Goal: Task Accomplishment & Management: Use online tool/utility

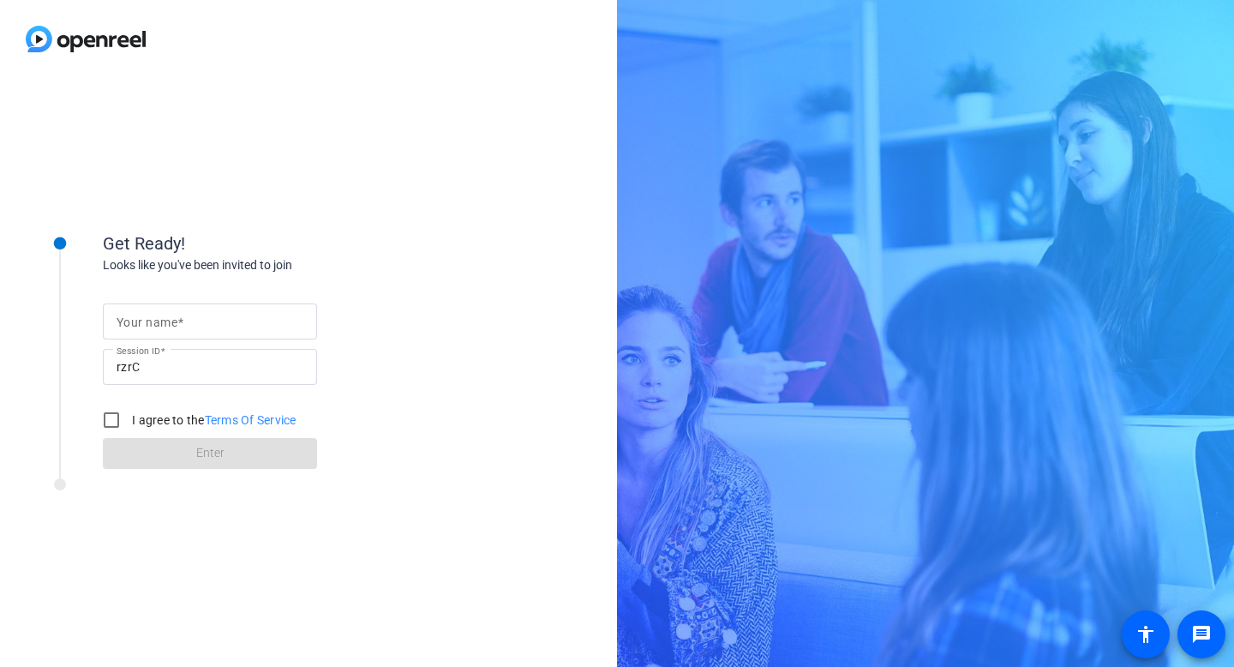
click at [229, 330] on input "Your name" at bounding box center [210, 321] width 187 height 21
type input "[PERSON_NAME]"
click at [105, 426] on input "I agree to the Terms Of Service" at bounding box center [111, 420] width 34 height 34
checkbox input "true"
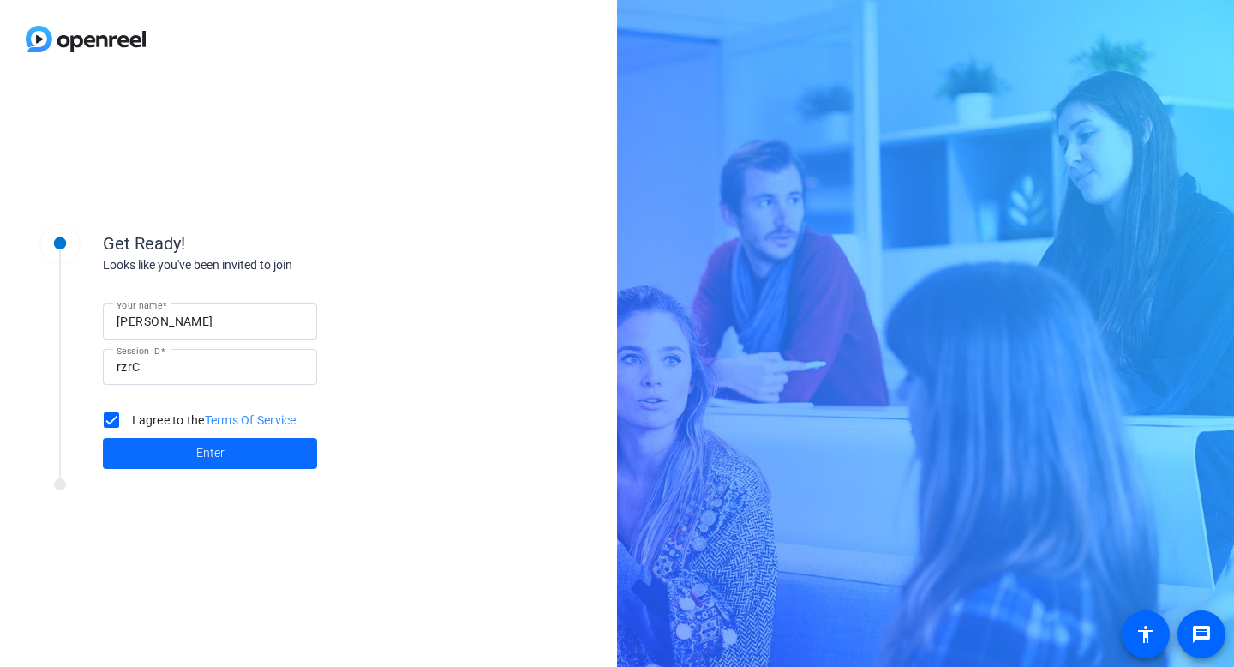
click at [138, 454] on span at bounding box center [210, 453] width 214 height 41
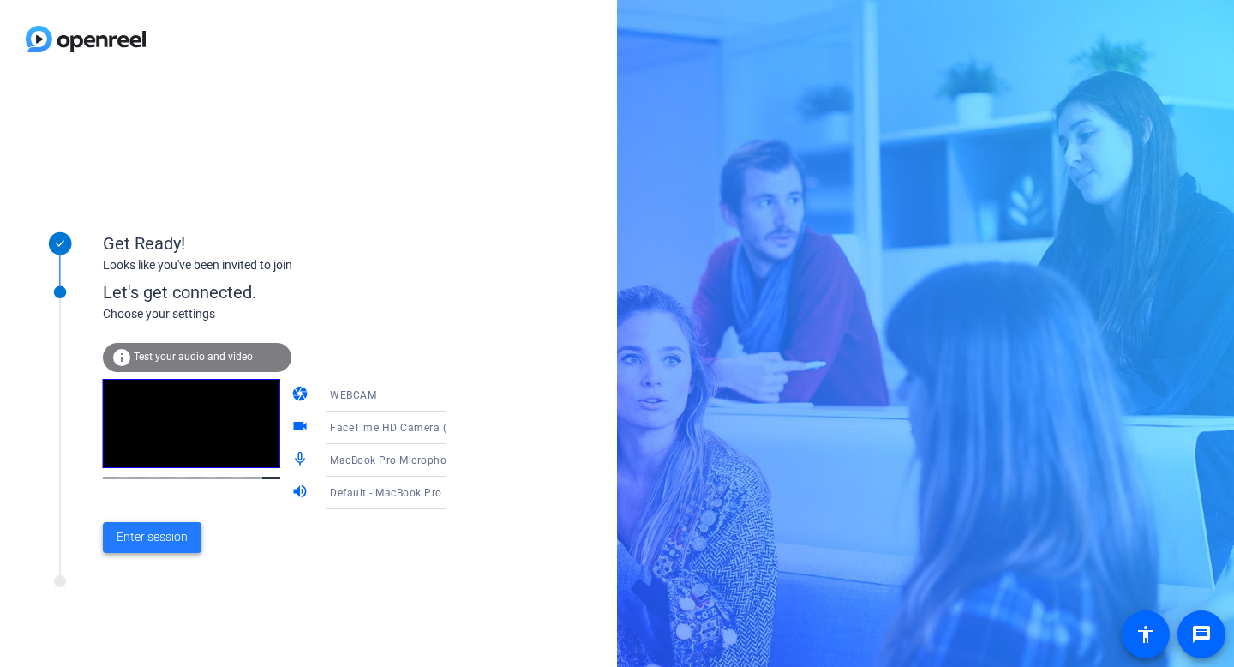
click at [146, 533] on span "Enter session" at bounding box center [152, 537] width 71 height 18
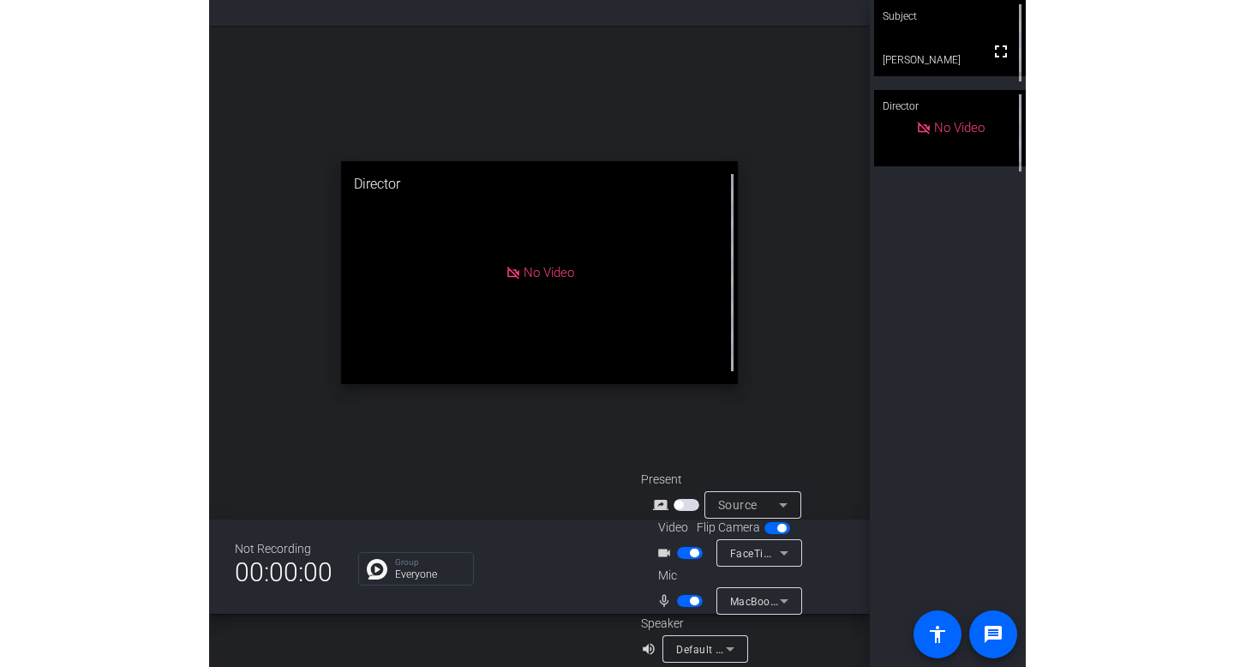
scroll to position [68, 0]
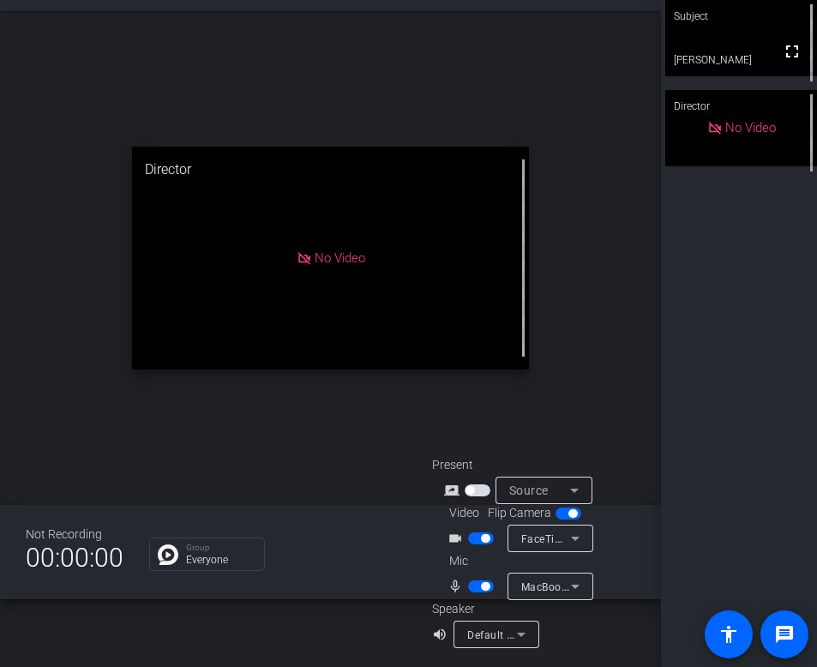
click at [478, 589] on span "button" at bounding box center [481, 586] width 26 height 12
click at [481, 537] on span "button" at bounding box center [485, 538] width 9 height 9
click at [479, 581] on span "button" at bounding box center [481, 586] width 26 height 12
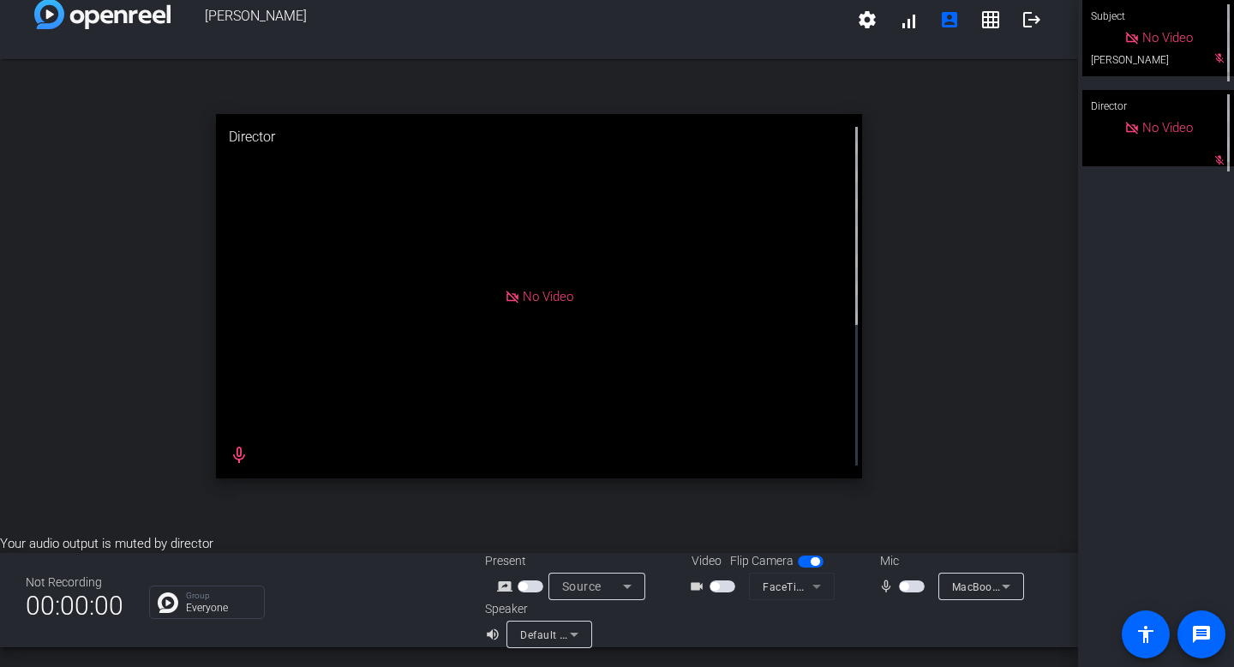
scroll to position [20, 0]
